Goal: Use online tool/utility

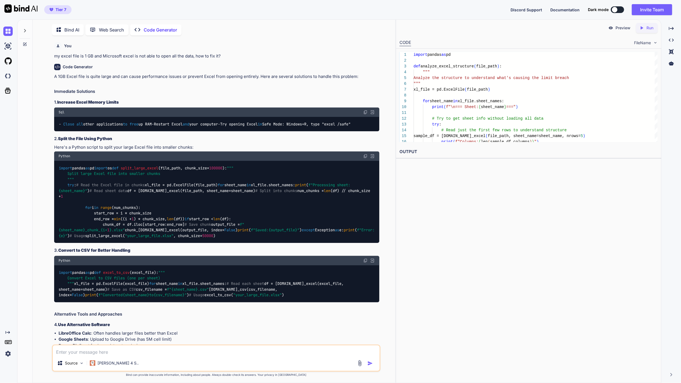
scroll to position [6, 0]
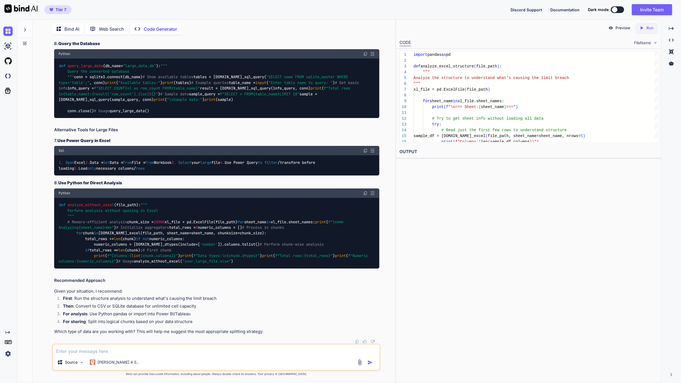
click at [64, 26] on p "Bind AI" at bounding box center [71, 29] width 15 height 7
click at [64, 27] on icon at bounding box center [60, 28] width 8 height 7
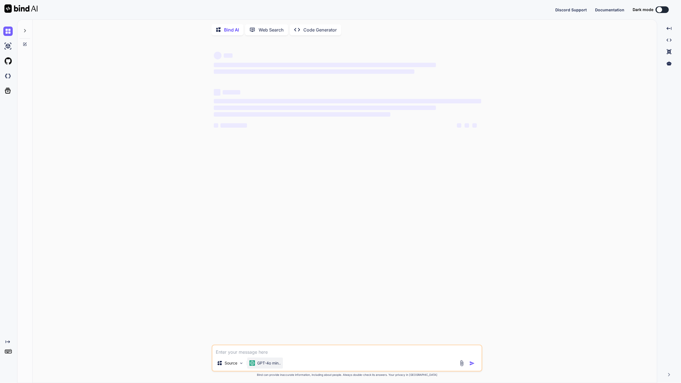
click at [264, 363] on p "GPT-4o min.." at bounding box center [268, 363] width 23 height 6
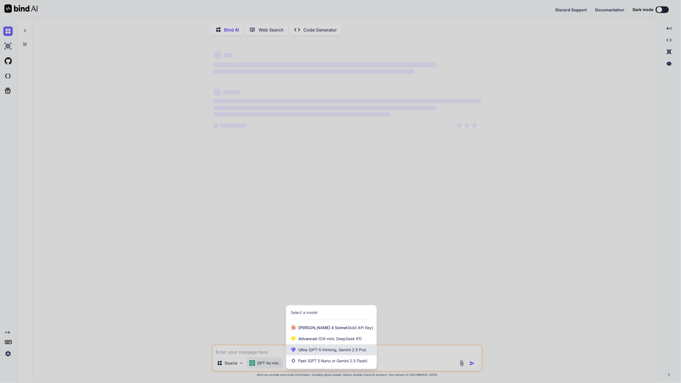
click at [327, 351] on span "(GPT-5 thinking, Gemini 2.5 Pro)" at bounding box center [336, 349] width 59 height 5
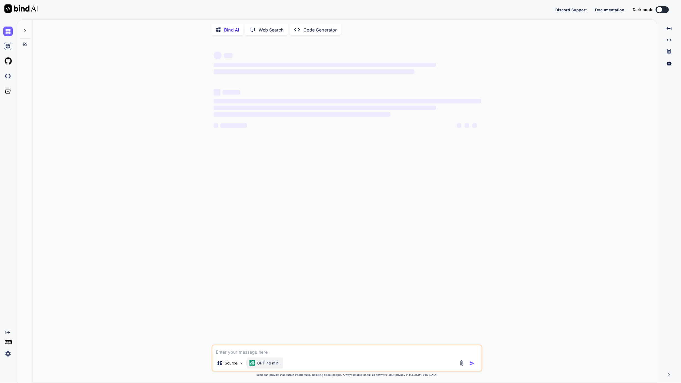
click at [272, 363] on p "GPT-4o min.." at bounding box center [268, 363] width 23 height 6
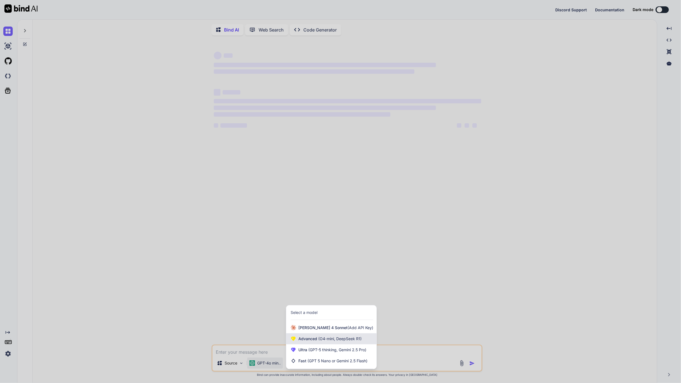
click at [351, 343] on div "Advanced (O4-mini, DeepSeek R1)" at bounding box center [331, 338] width 90 height 11
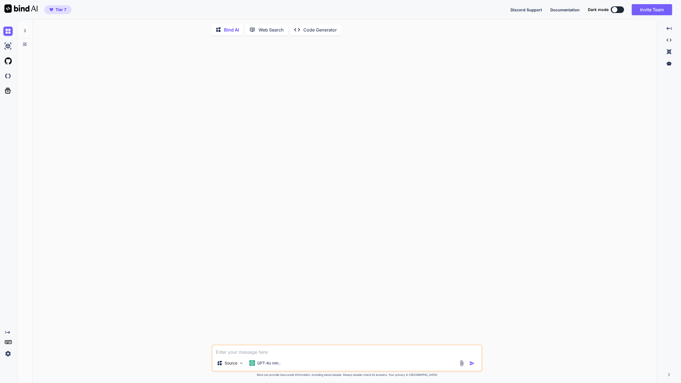
type textarea "x"
